Goal: Task Accomplishment & Management: Complete application form

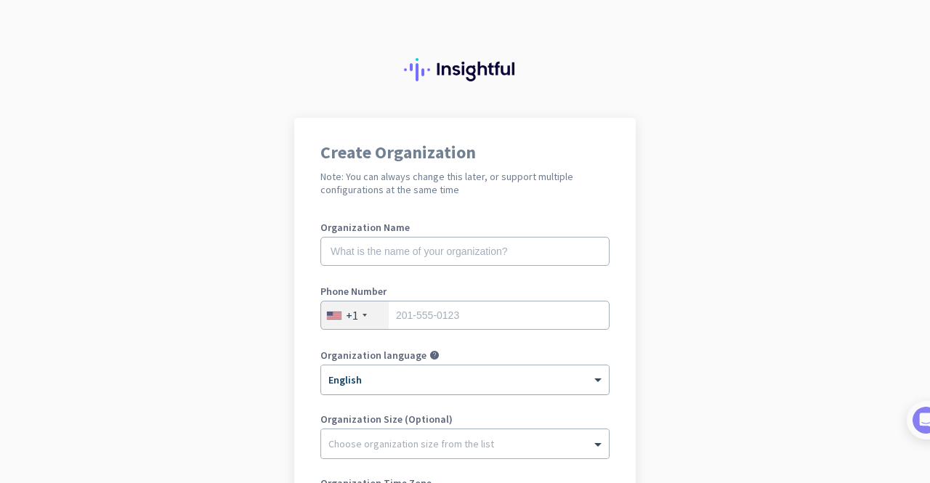
scroll to position [145, 0]
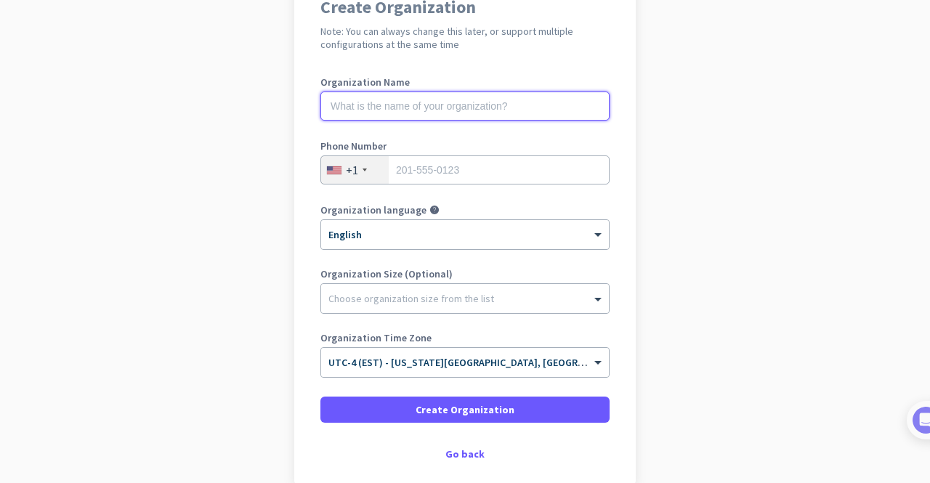
click at [526, 104] on input "text" at bounding box center [464, 106] width 289 height 29
paste input "Children's Specialized ABA"
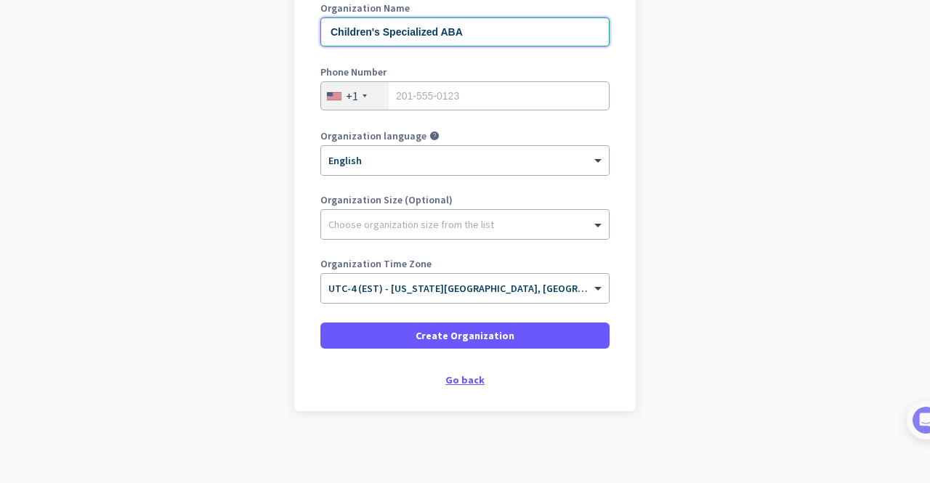
type input "Children's Specialized ABA"
click at [462, 380] on div "Go back" at bounding box center [464, 380] width 289 height 10
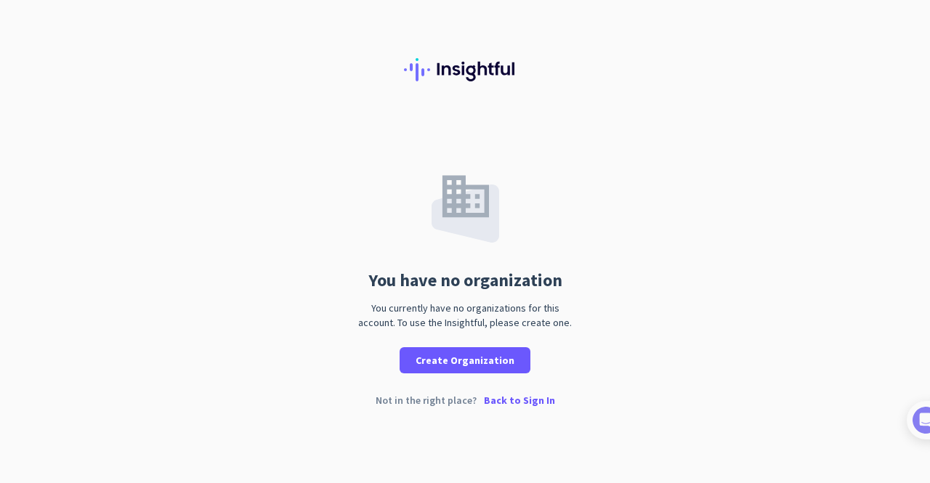
click at [510, 402] on p "Back to Sign In" at bounding box center [519, 400] width 71 height 10
